Goal: Entertainment & Leisure: Browse casually

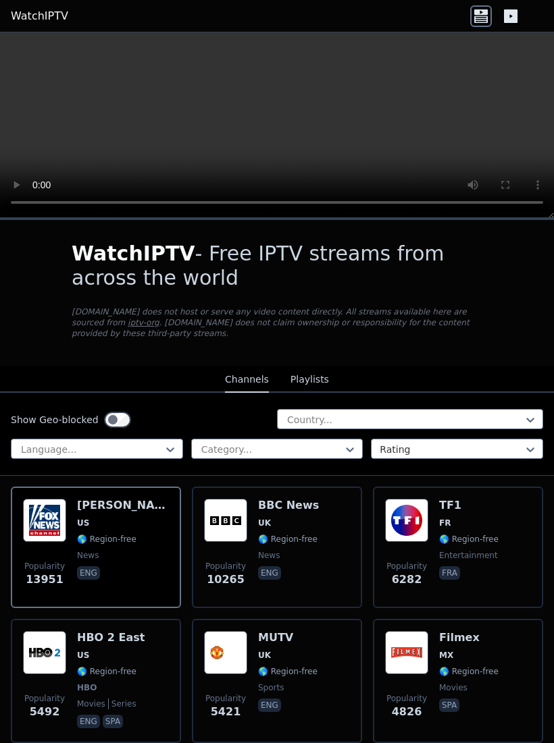
click at [313, 379] on button "Playlists" at bounding box center [309, 380] width 38 height 26
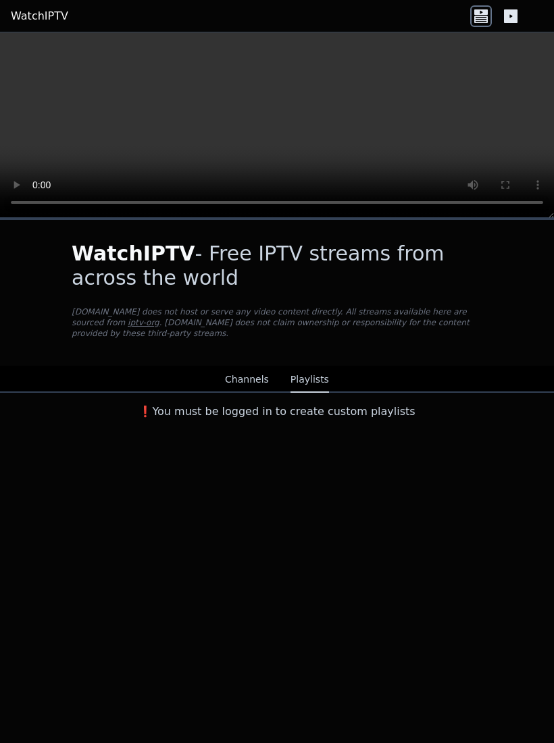
click at [248, 378] on button "Channels" at bounding box center [247, 380] width 44 height 26
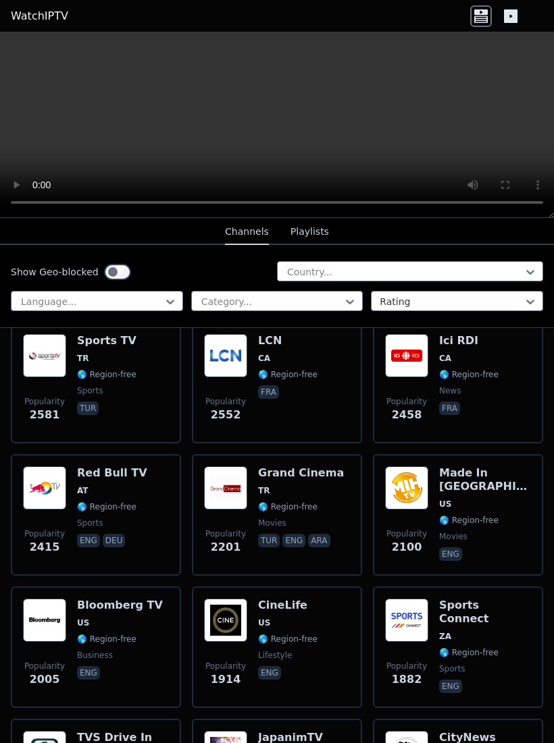
scroll to position [699, 0]
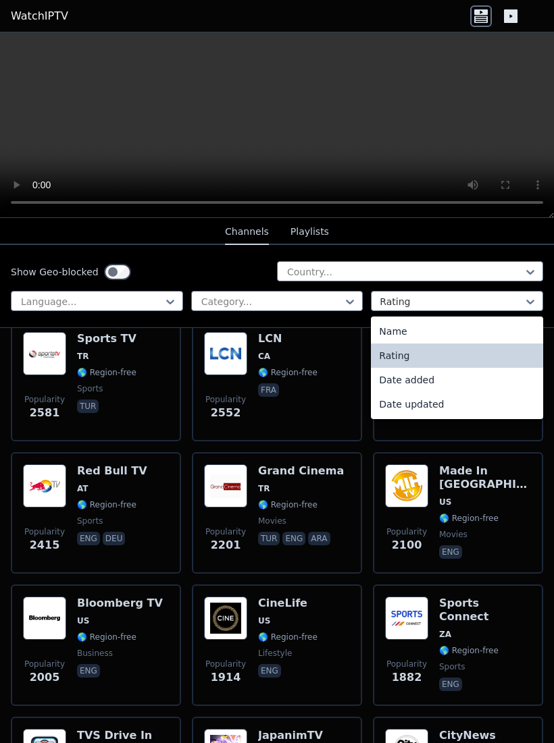
click at [481, 327] on div "Name" at bounding box center [457, 331] width 172 height 24
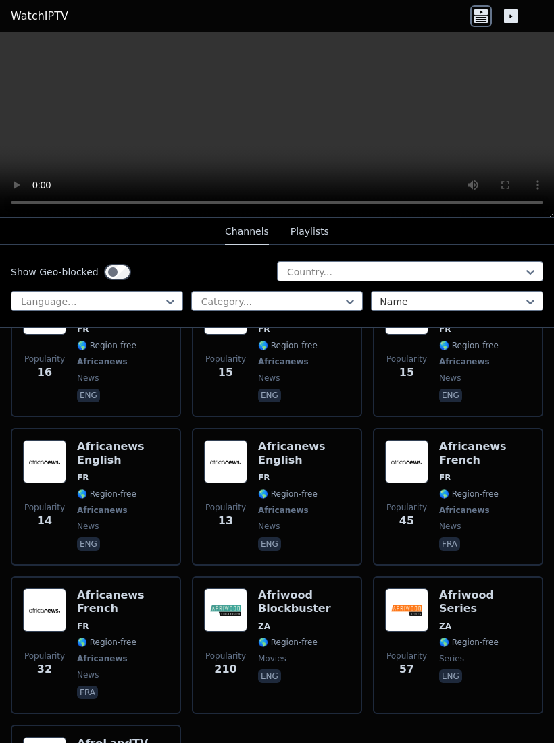
scroll to position [11152, 0]
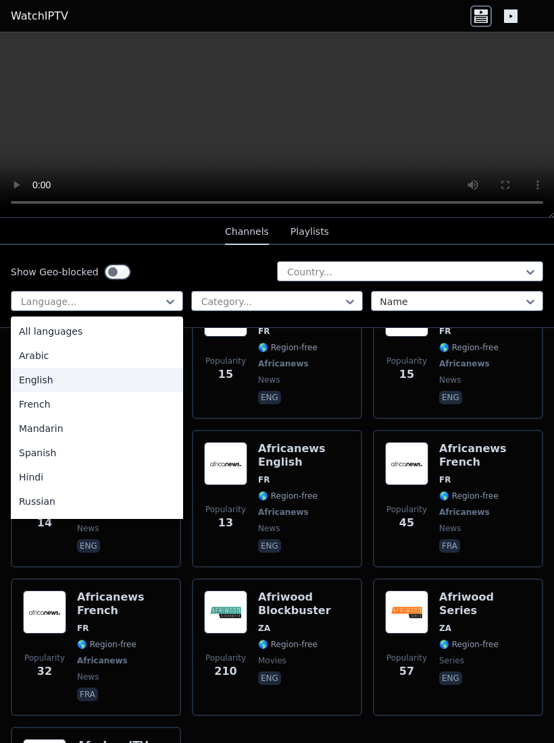
click at [97, 381] on div "English" at bounding box center [97, 380] width 172 height 24
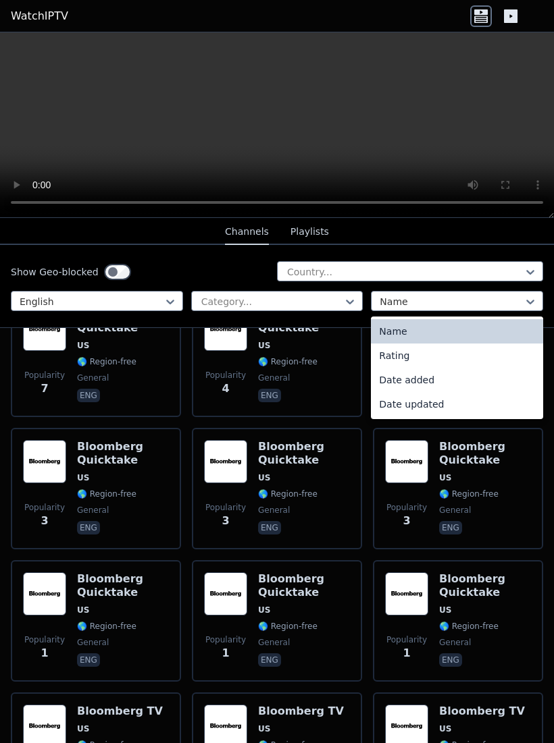
scroll to position [11403, 0]
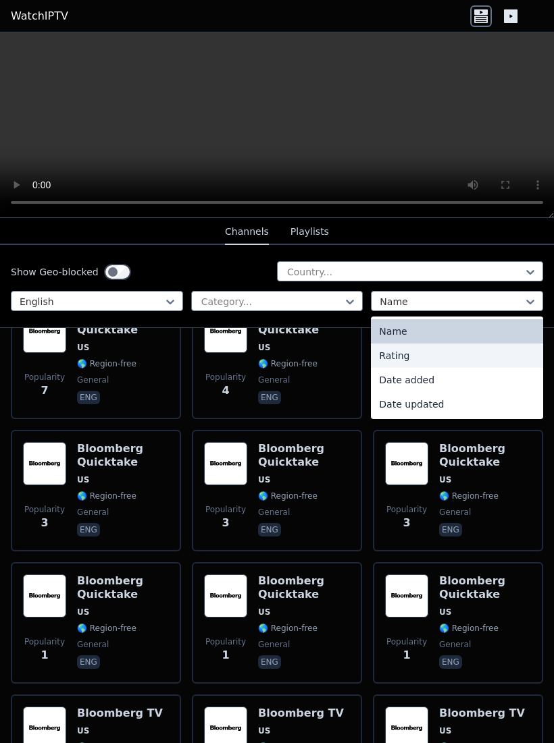
click at [483, 354] on div "Rating" at bounding box center [457, 356] width 172 height 24
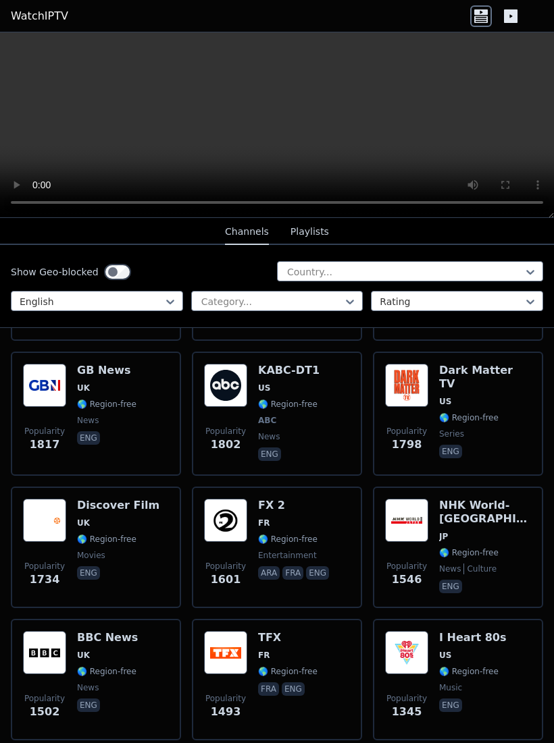
scroll to position [796, 0]
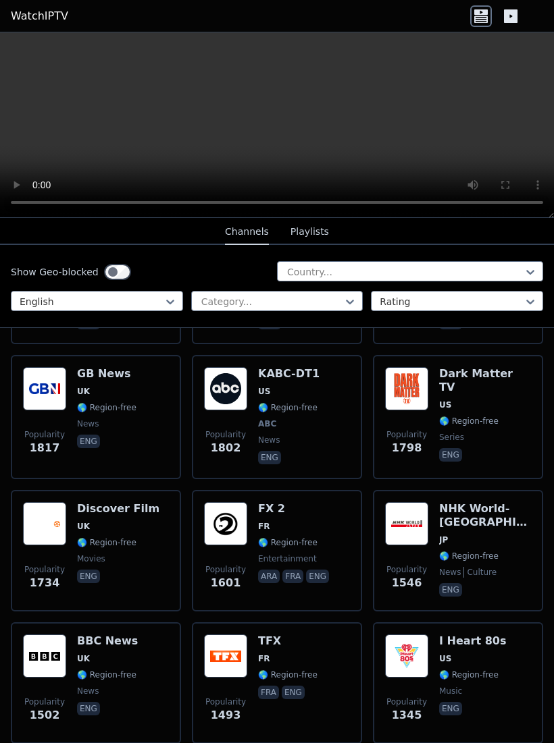
click at [307, 390] on span "US" at bounding box center [288, 391] width 61 height 11
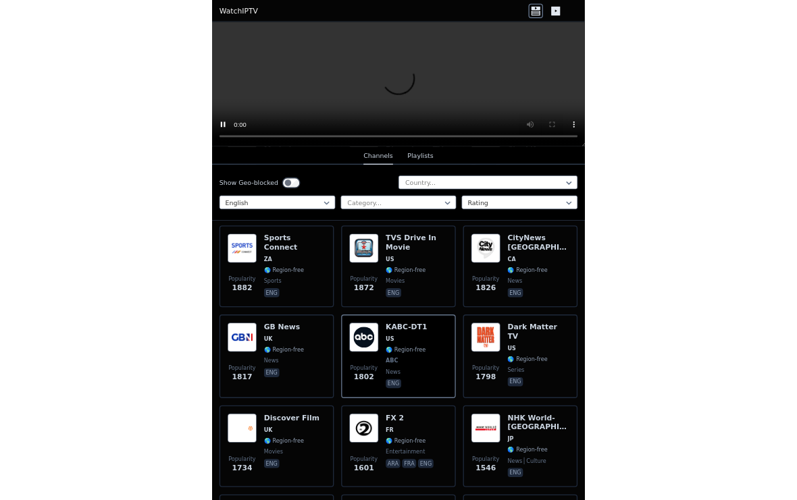
scroll to position [583, 0]
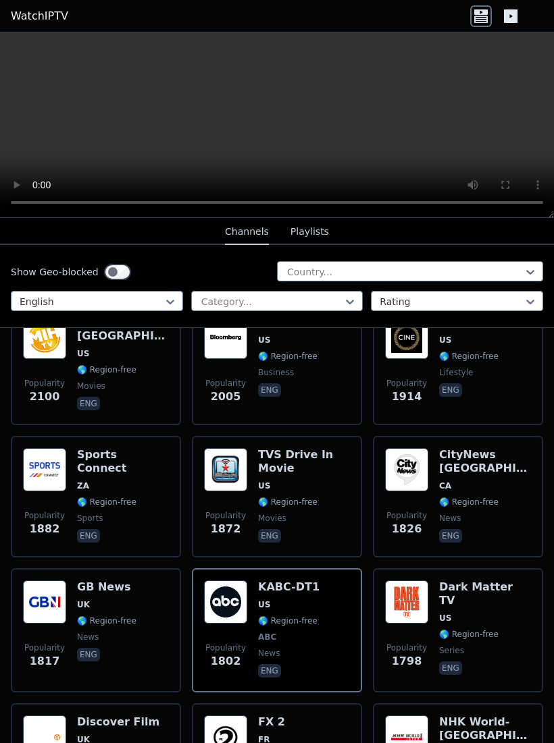
click at [464, 313] on div "Show Geo-blocked Country... English Category... Rating" at bounding box center [277, 286] width 554 height 83
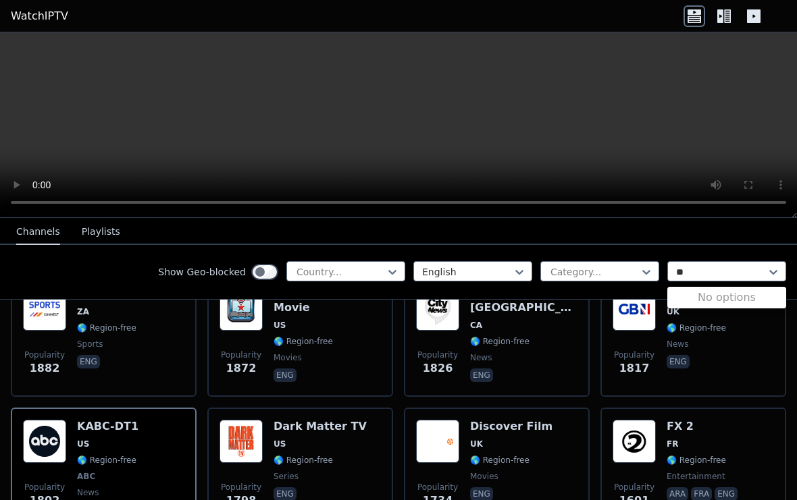
type input "**"
click at [553, 21] on icon at bounding box center [724, 16] width 22 height 22
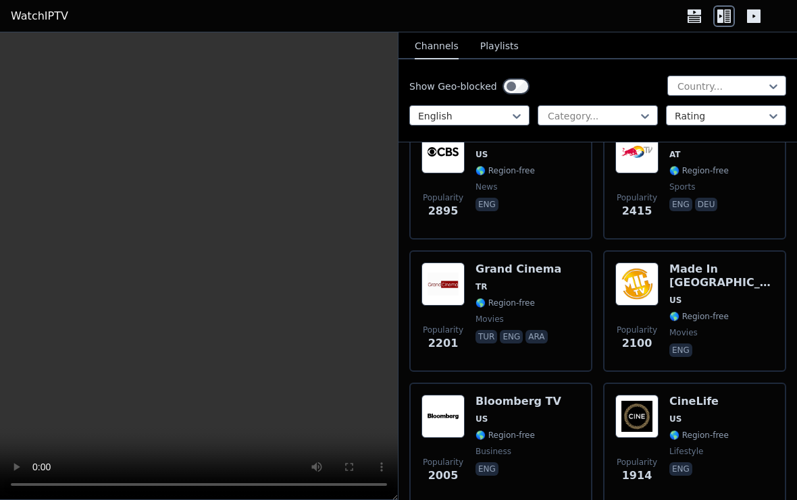
click at [553, 18] on icon at bounding box center [754, 16] width 14 height 14
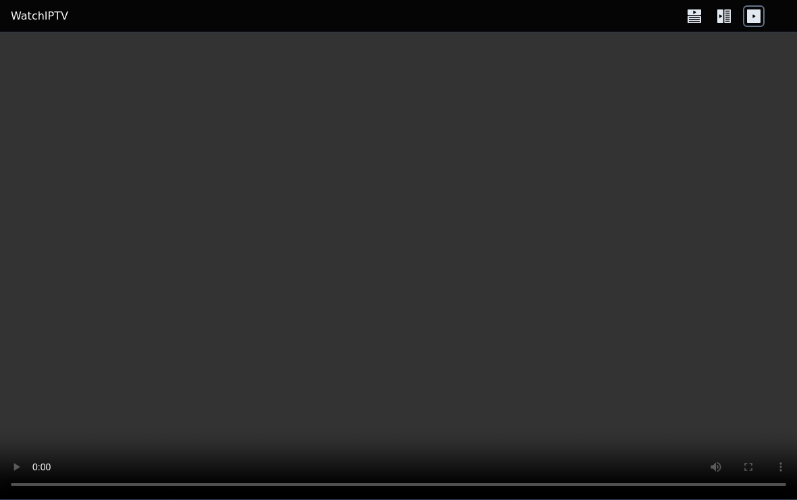
click at [553, 18] on icon at bounding box center [694, 19] width 14 height 7
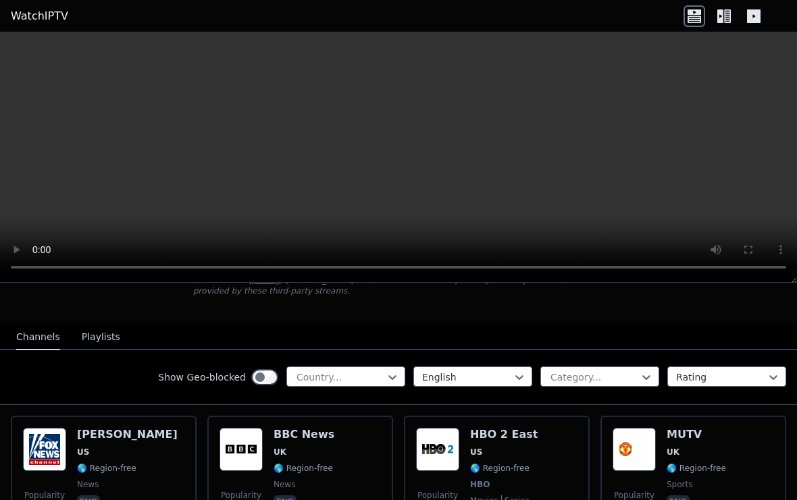
scroll to position [109, 0]
